Goal: Browse casually: Explore the website without a specific task or goal

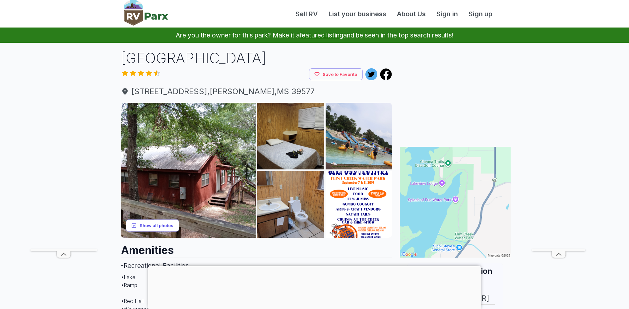
click at [154, 225] on button "Show all photos" at bounding box center [152, 226] width 53 height 12
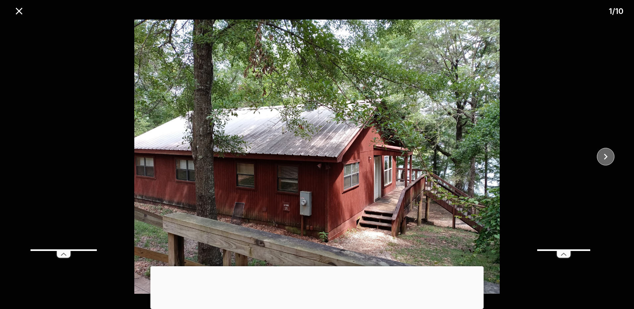
click at [602, 156] on icon "close" at bounding box center [606, 157] width 12 height 12
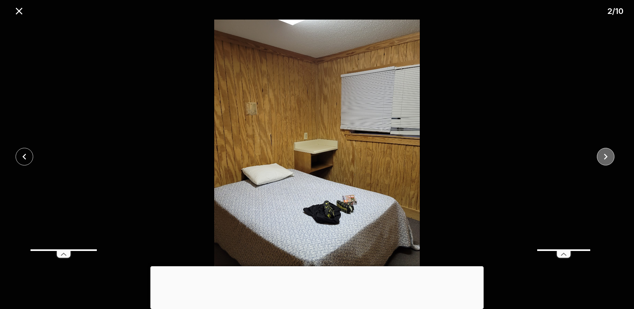
click at [602, 156] on icon "close" at bounding box center [606, 157] width 12 height 12
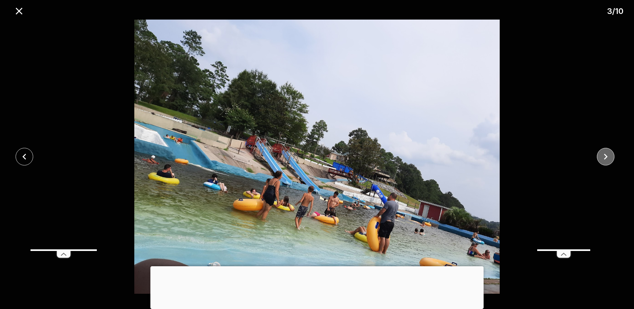
click at [602, 156] on icon "close" at bounding box center [606, 157] width 12 height 12
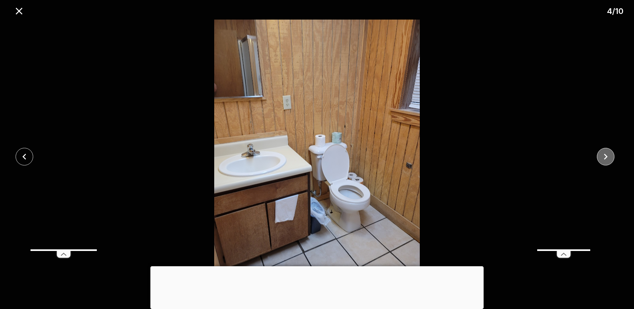
click at [602, 156] on icon "close" at bounding box center [606, 157] width 12 height 12
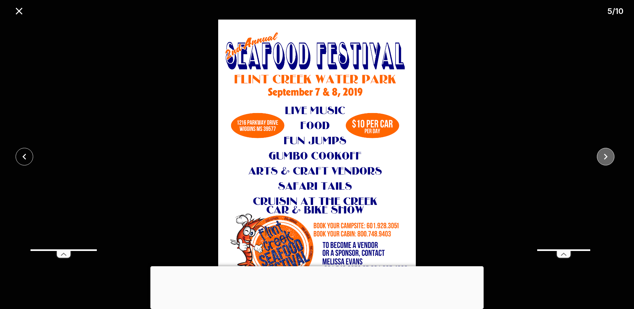
click at [602, 156] on icon "close" at bounding box center [606, 157] width 12 height 12
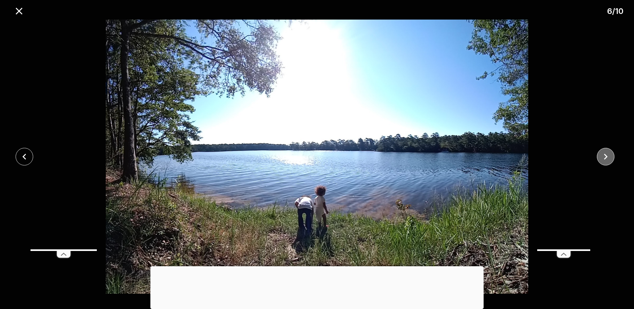
click at [602, 156] on icon "close" at bounding box center [606, 157] width 12 height 12
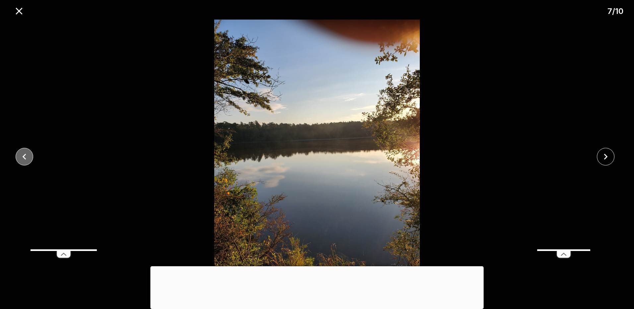
click at [22, 155] on icon "close" at bounding box center [25, 157] width 12 height 12
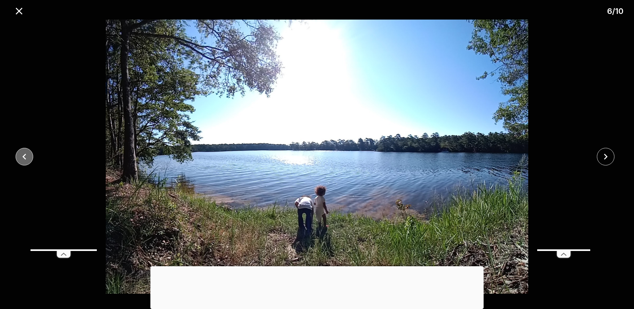
click at [22, 155] on icon "close" at bounding box center [25, 157] width 12 height 12
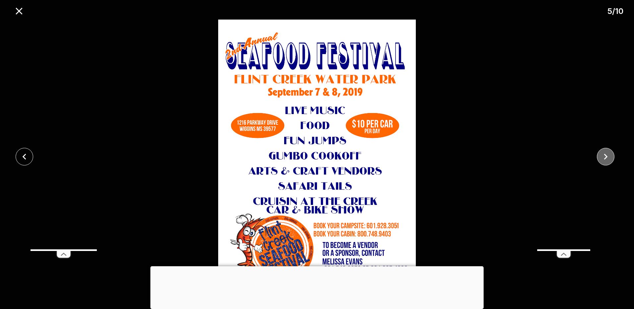
click at [606, 155] on icon "close" at bounding box center [606, 157] width 12 height 12
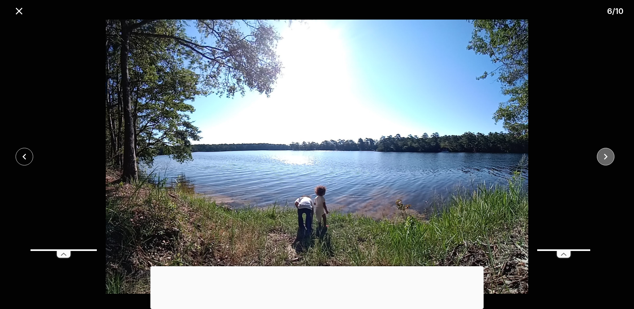
click at [606, 155] on icon "close" at bounding box center [606, 157] width 12 height 12
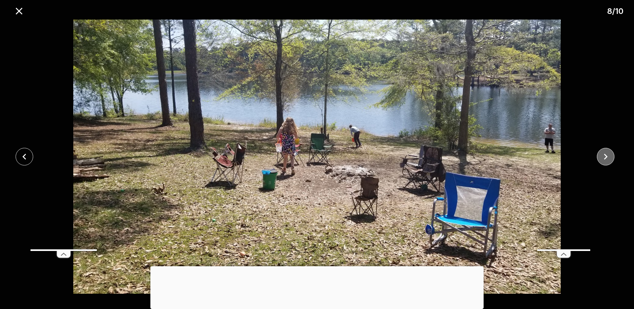
click at [606, 155] on icon "close" at bounding box center [606, 157] width 12 height 12
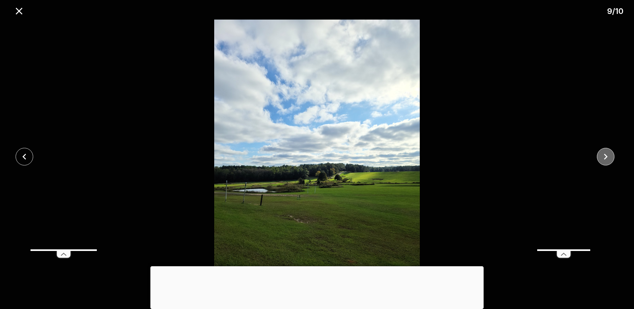
click at [606, 155] on icon "close" at bounding box center [606, 157] width 12 height 12
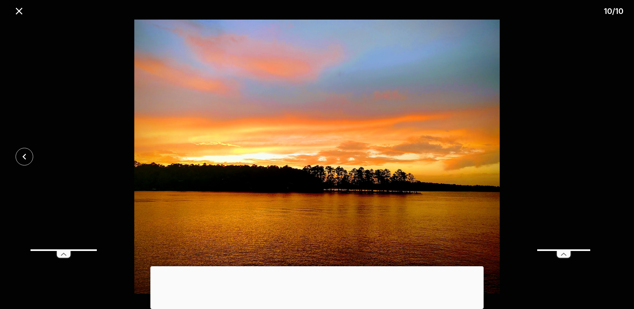
click at [606, 155] on div at bounding box center [317, 157] width 634 height 274
